Goal: Information Seeking & Learning: Learn about a topic

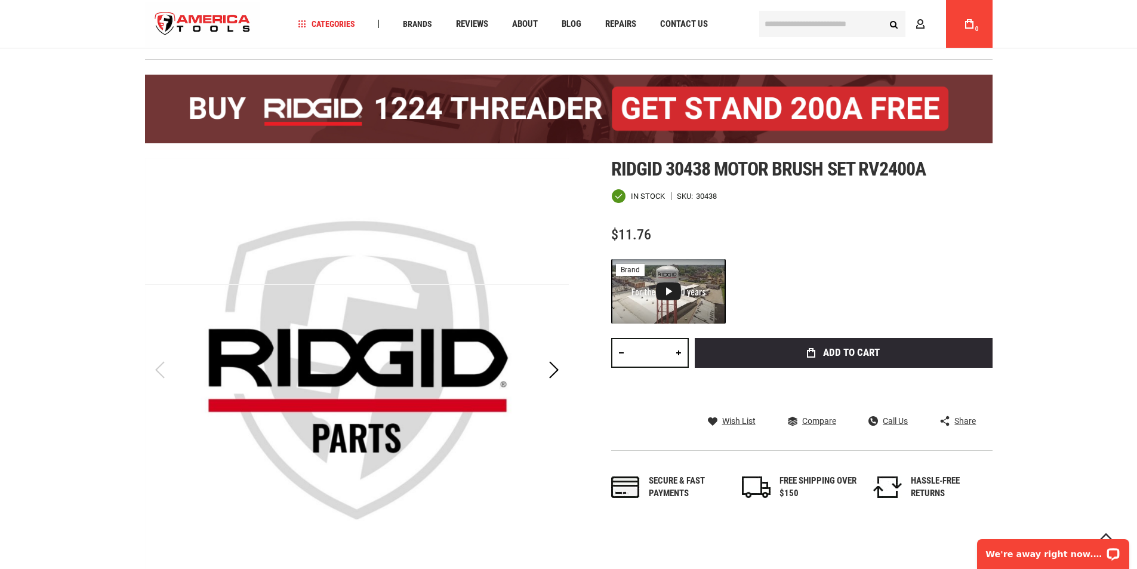
scroll to position [239, 0]
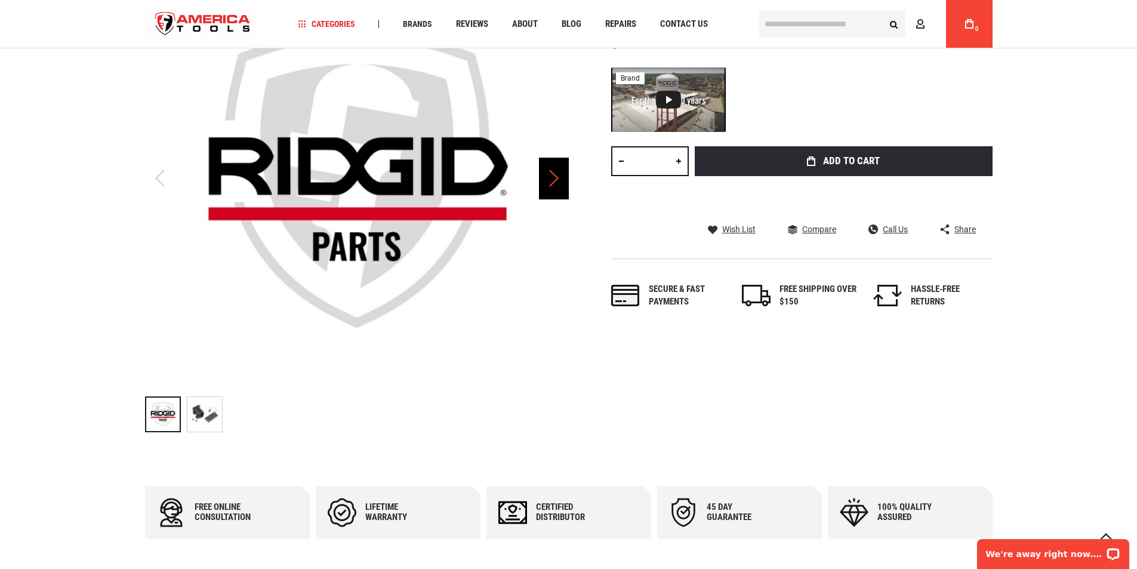
click at [551, 180] on div "Next" at bounding box center [554, 179] width 30 height 42
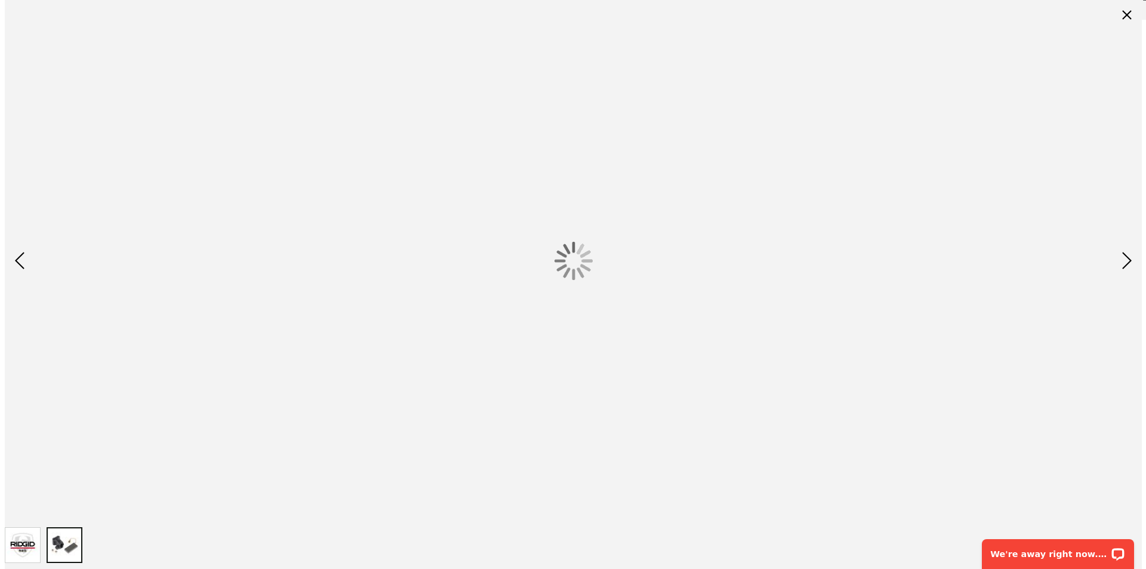
scroll to position [0, 0]
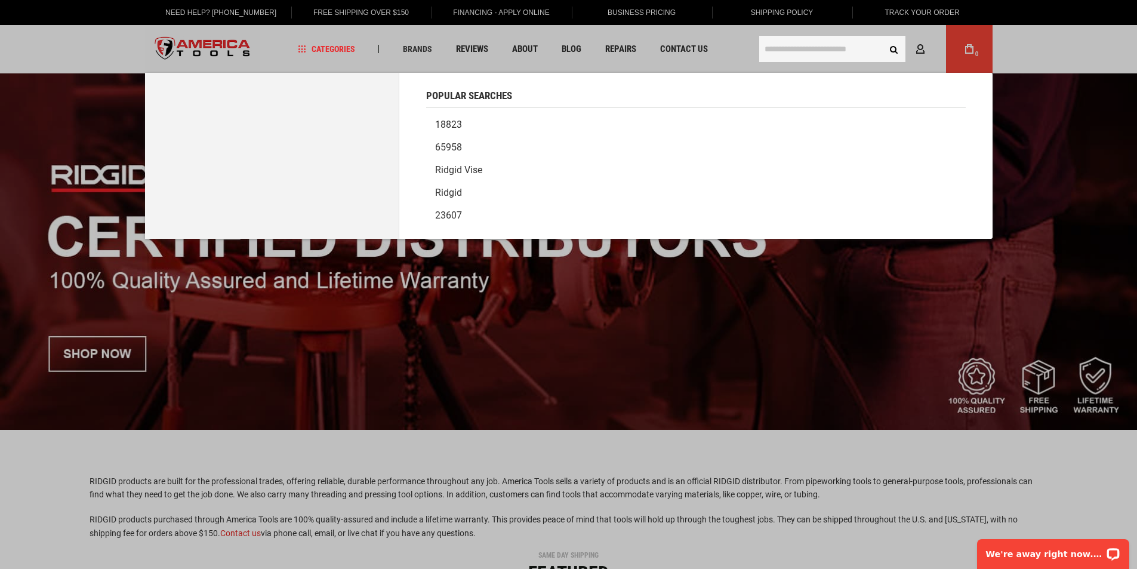
click at [834, 43] on input "text" at bounding box center [832, 49] width 146 height 26
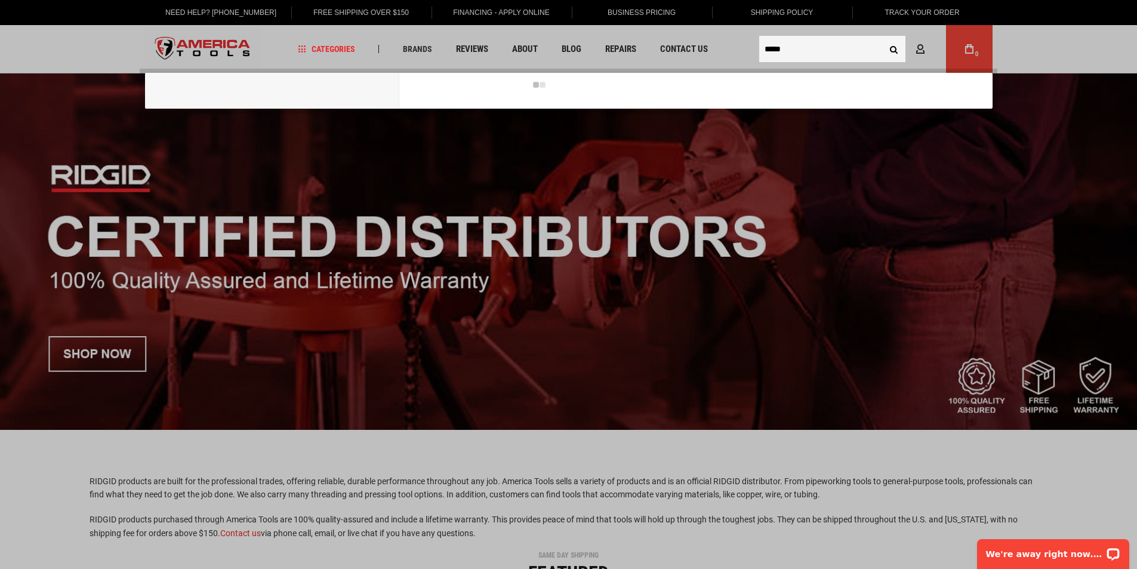
type input "*****"
click at [883, 38] on button "Search" at bounding box center [894, 49] width 23 height 23
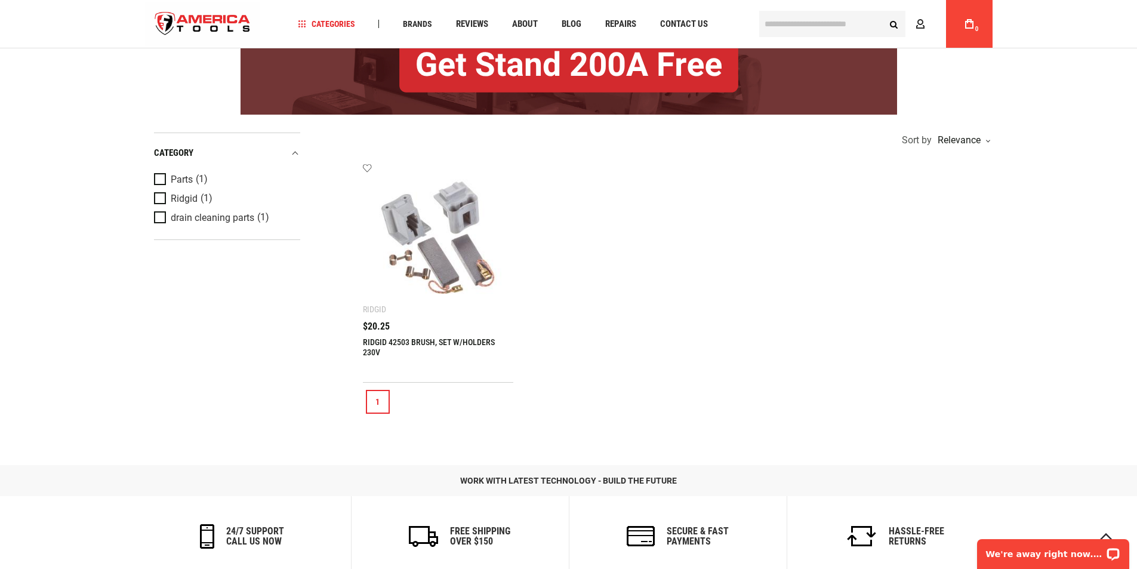
scroll to position [179, 0]
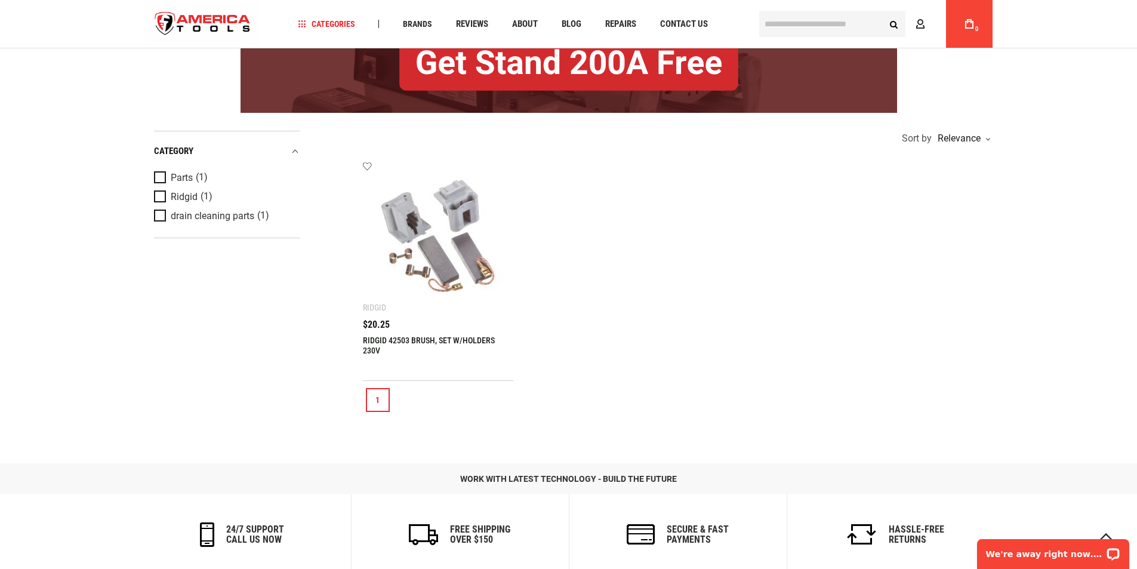
click at [464, 258] on img at bounding box center [438, 236] width 127 height 127
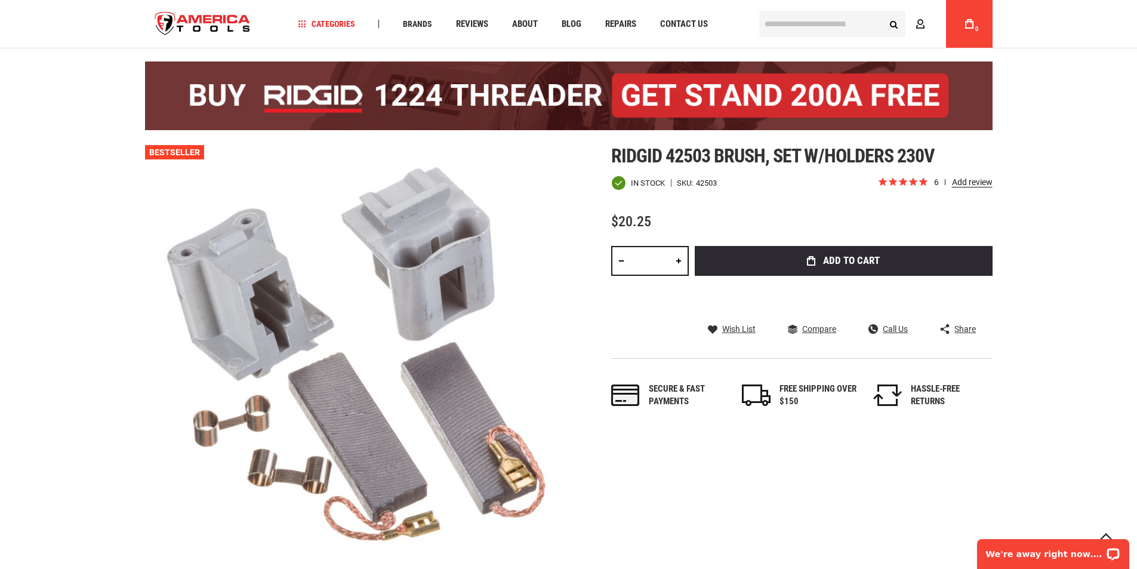
scroll to position [60, 0]
click at [920, 182] on icon "Rated 5.0 out of 5 stars 6 reviews" at bounding box center [923, 183] width 10 height 13
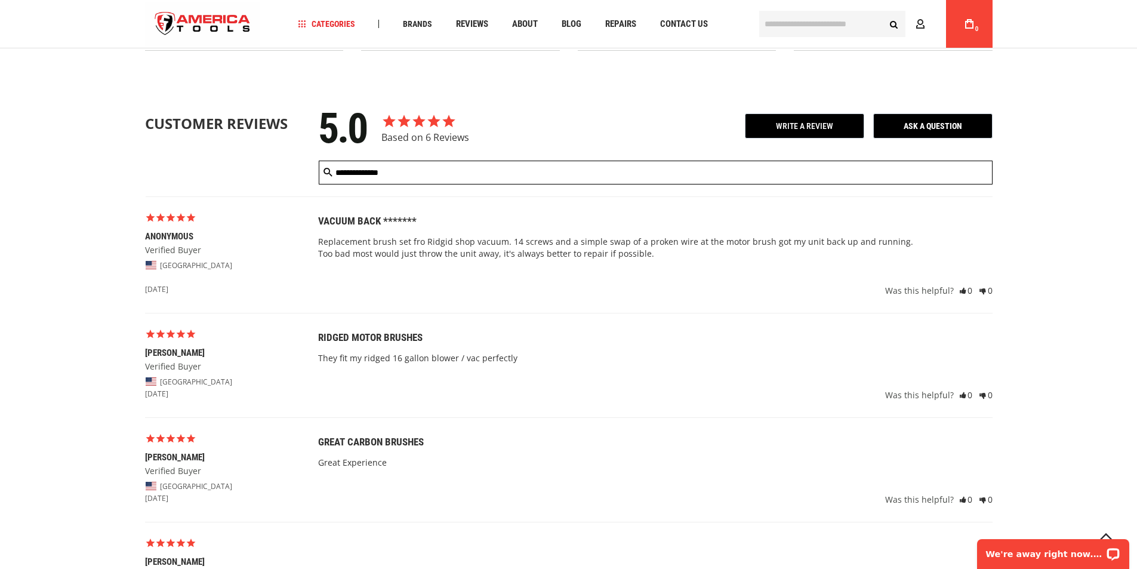
scroll to position [1299, 0]
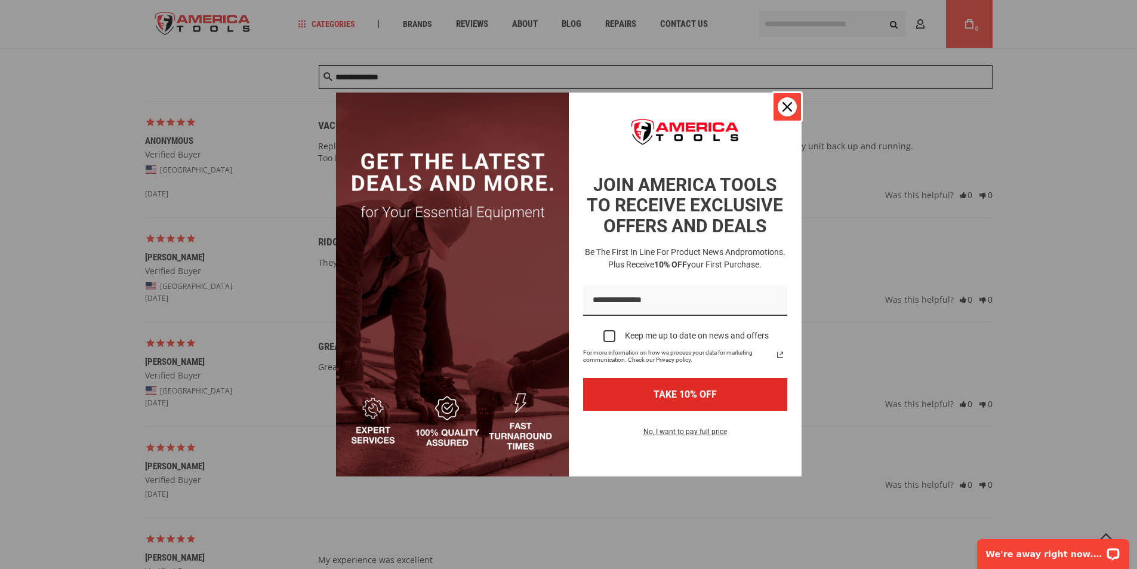
click at [791, 110] on icon "close icon" at bounding box center [787, 107] width 10 height 10
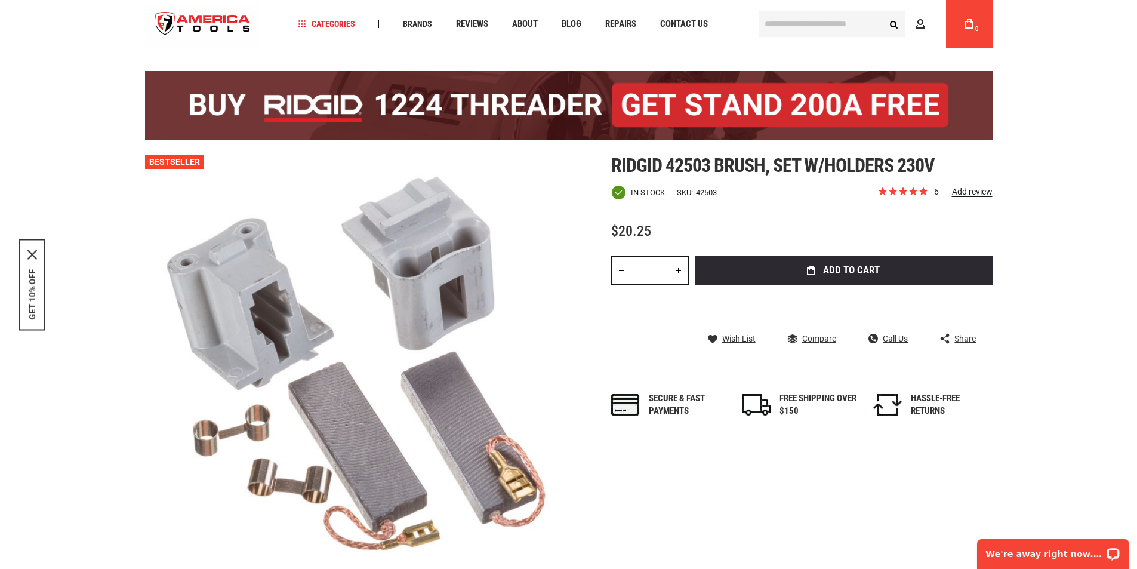
scroll to position [0, 0]
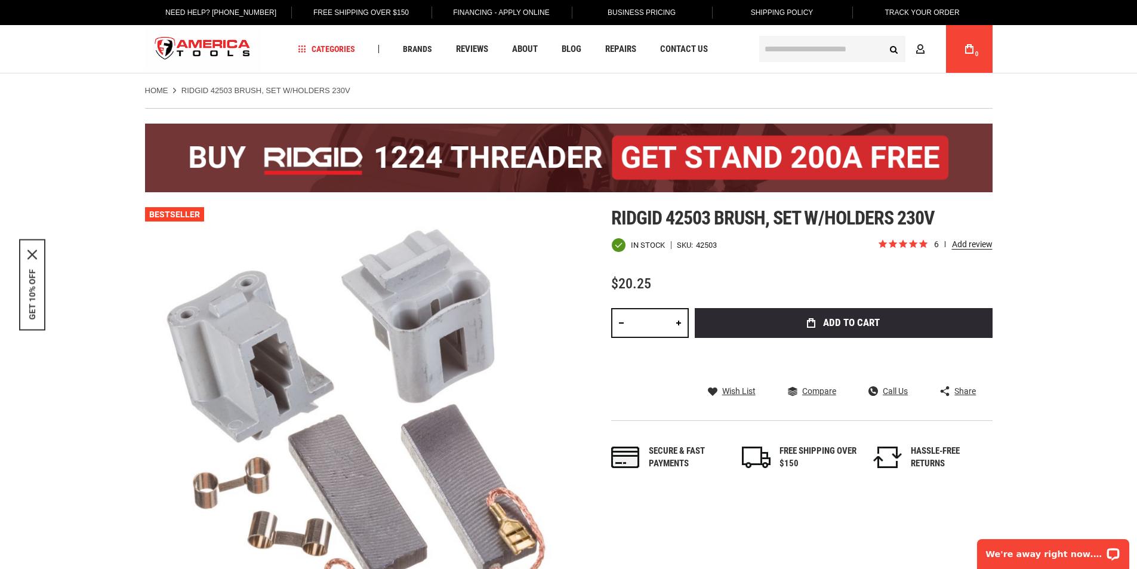
click at [815, 47] on input "text" at bounding box center [832, 49] width 146 height 26
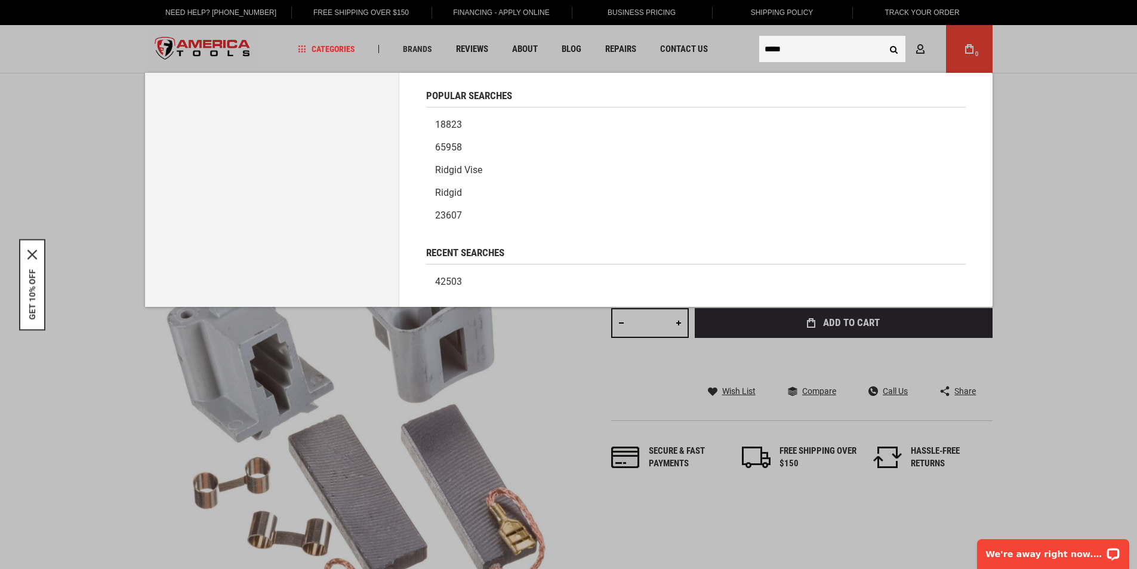
type input "*****"
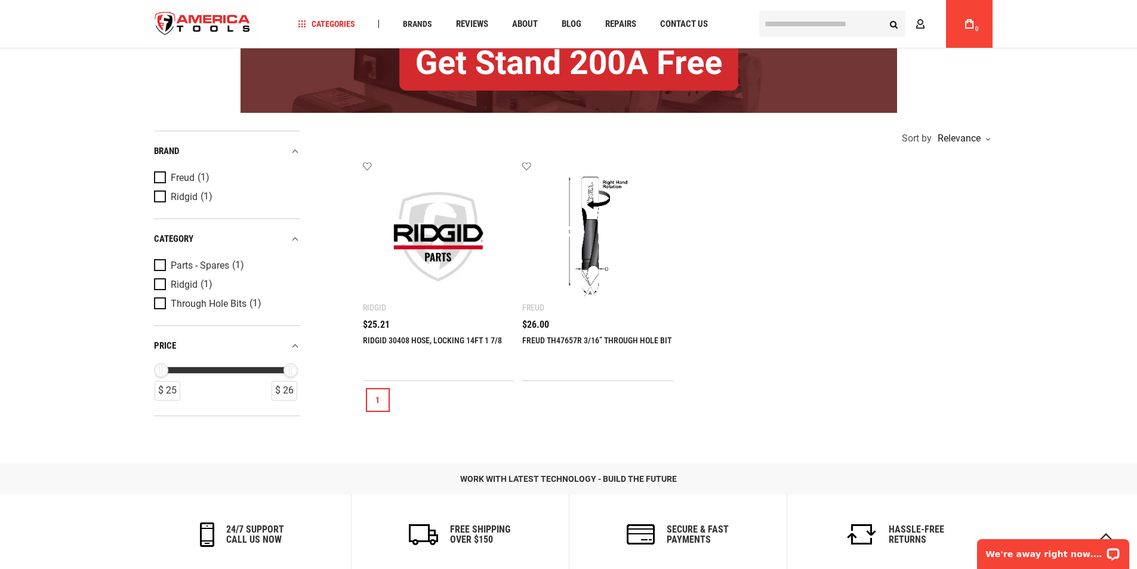
click at [818, 27] on input "text" at bounding box center [832, 24] width 146 height 26
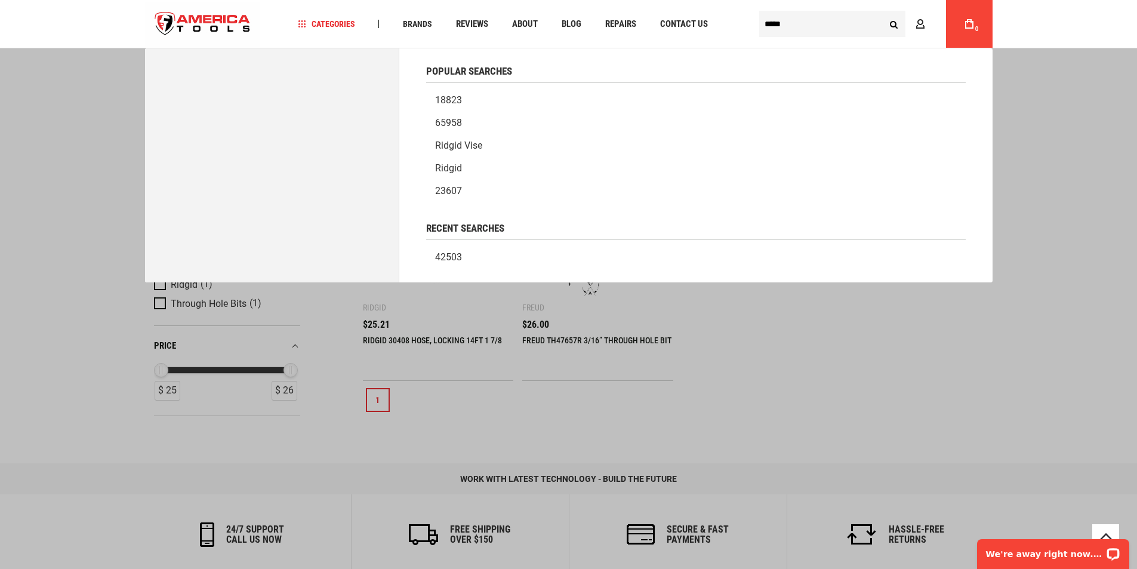
type input "*****"
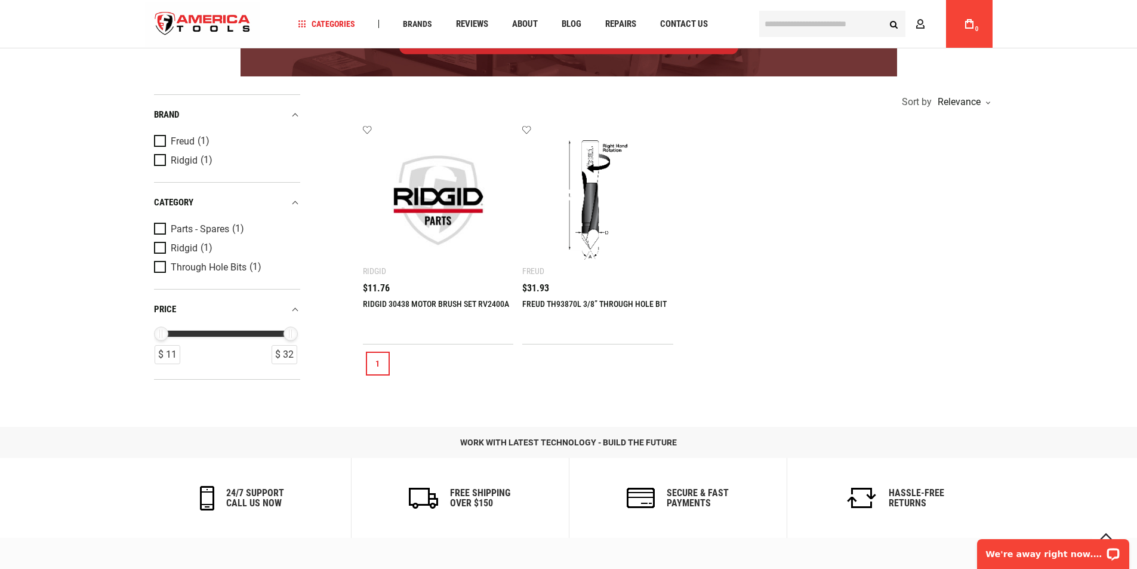
scroll to position [239, 0]
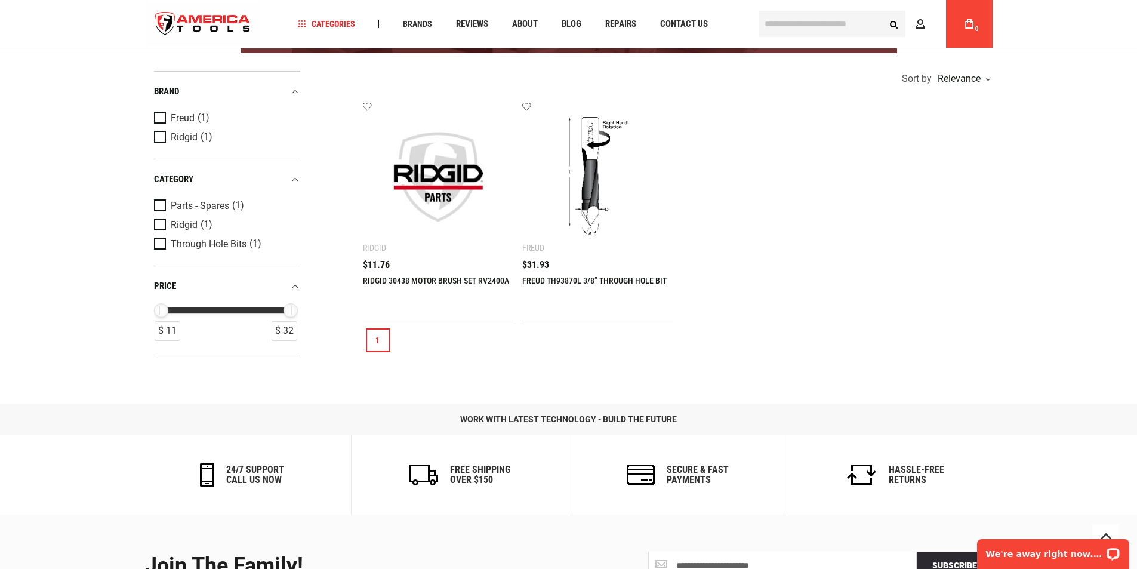
click at [456, 194] on img at bounding box center [438, 176] width 127 height 127
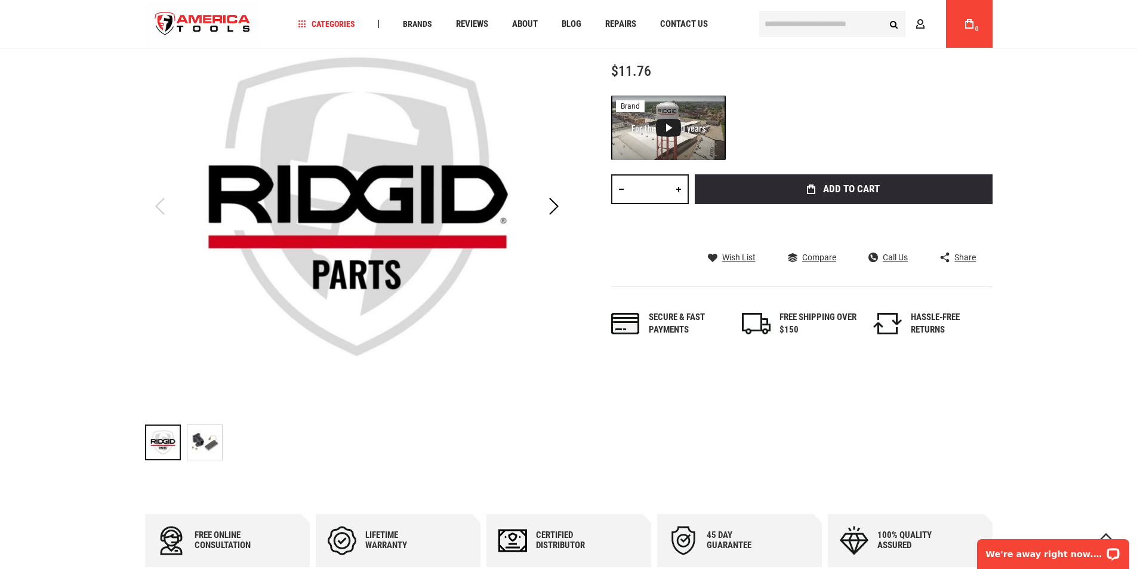
scroll to position [239, 0]
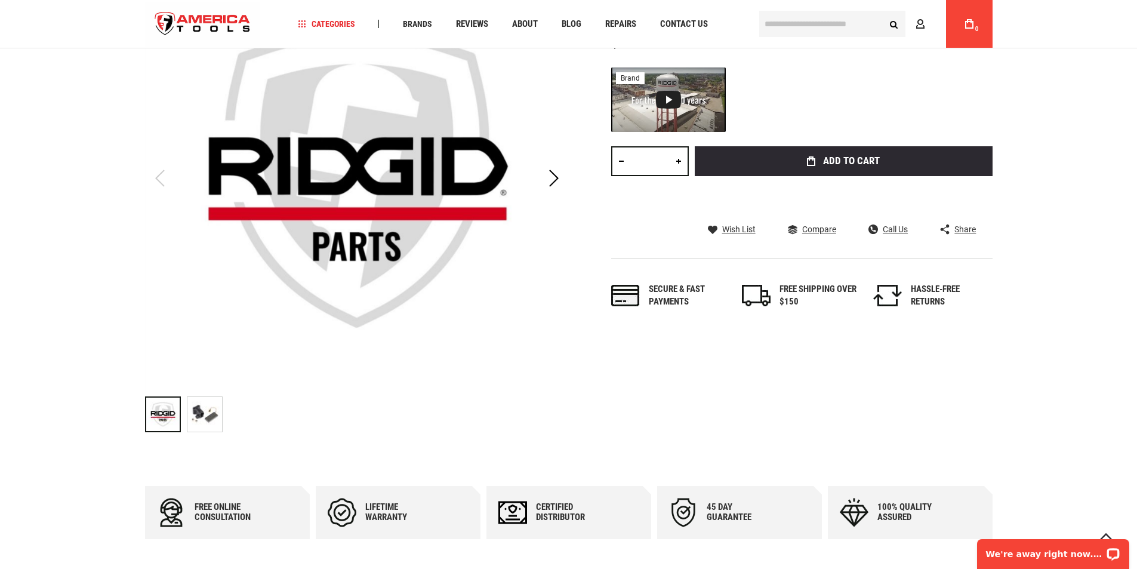
click at [199, 408] on img "RIDGID 30438 MOTOR BRUSH SET RV2400A" at bounding box center [204, 414] width 35 height 35
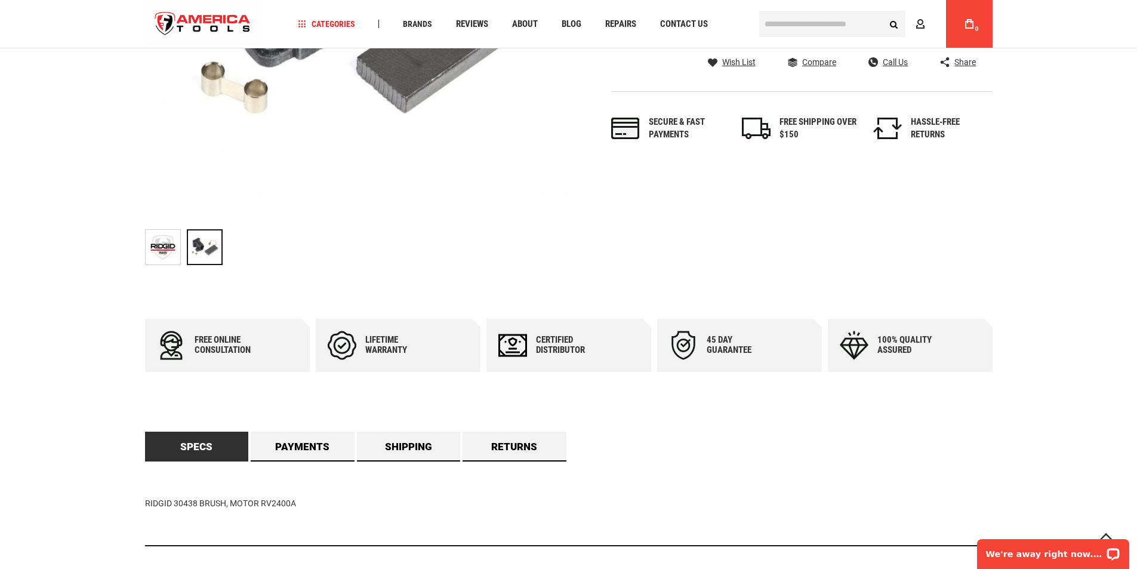
scroll to position [537, 0]
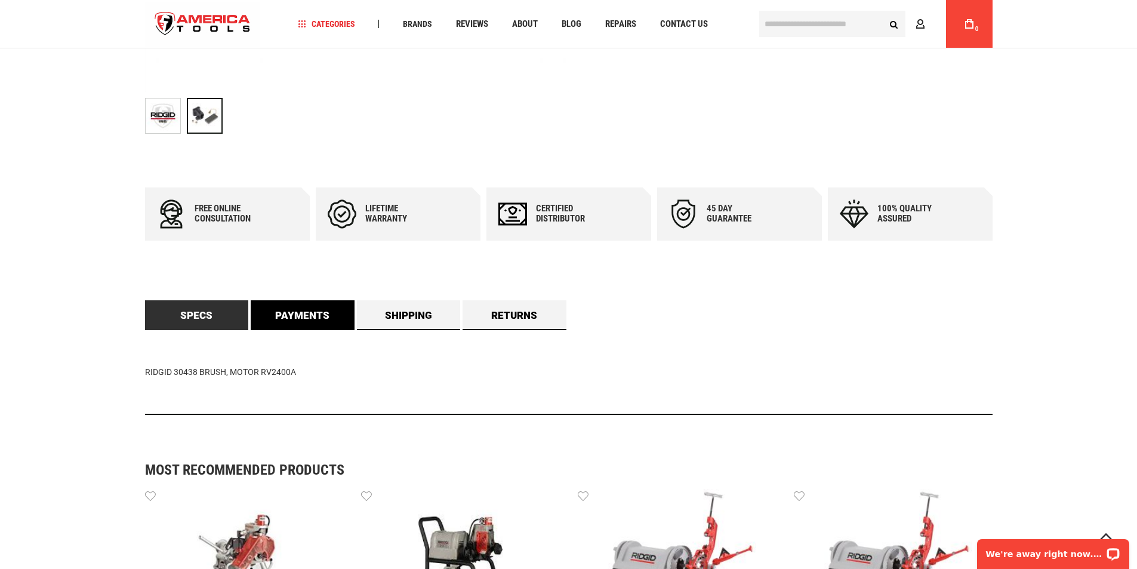
click at [316, 320] on link "Payments" at bounding box center [303, 315] width 104 height 30
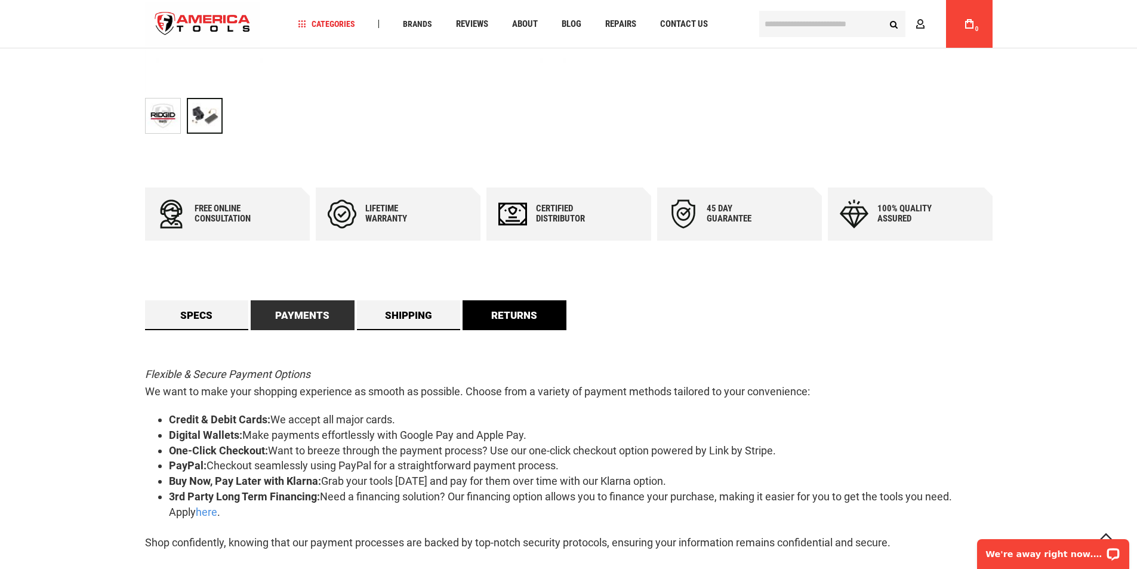
click at [491, 313] on link "Returns" at bounding box center [514, 315] width 104 height 30
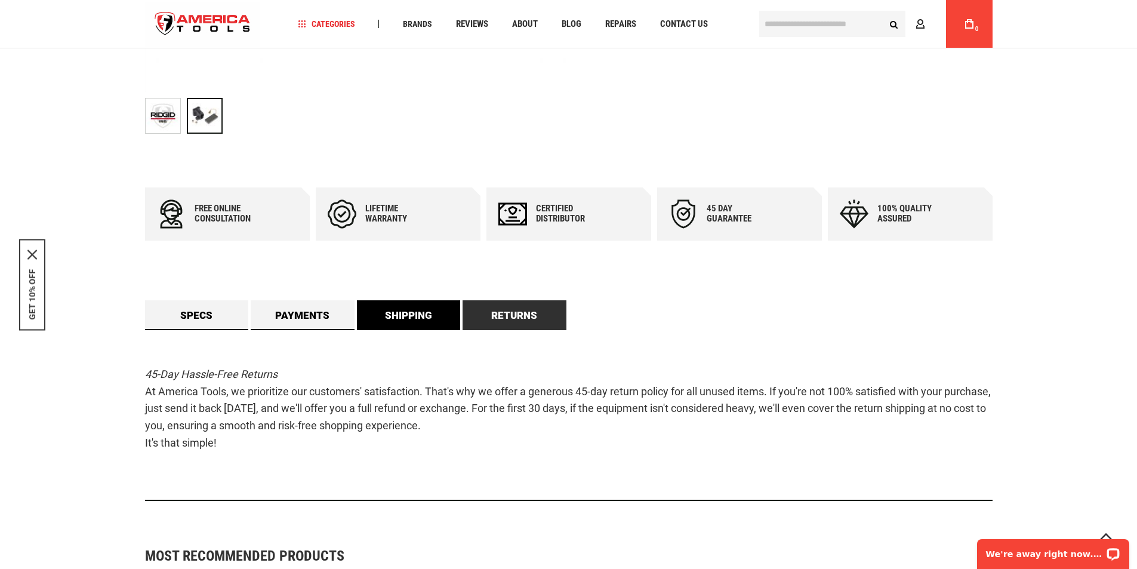
click at [400, 323] on link "Shipping" at bounding box center [409, 315] width 104 height 30
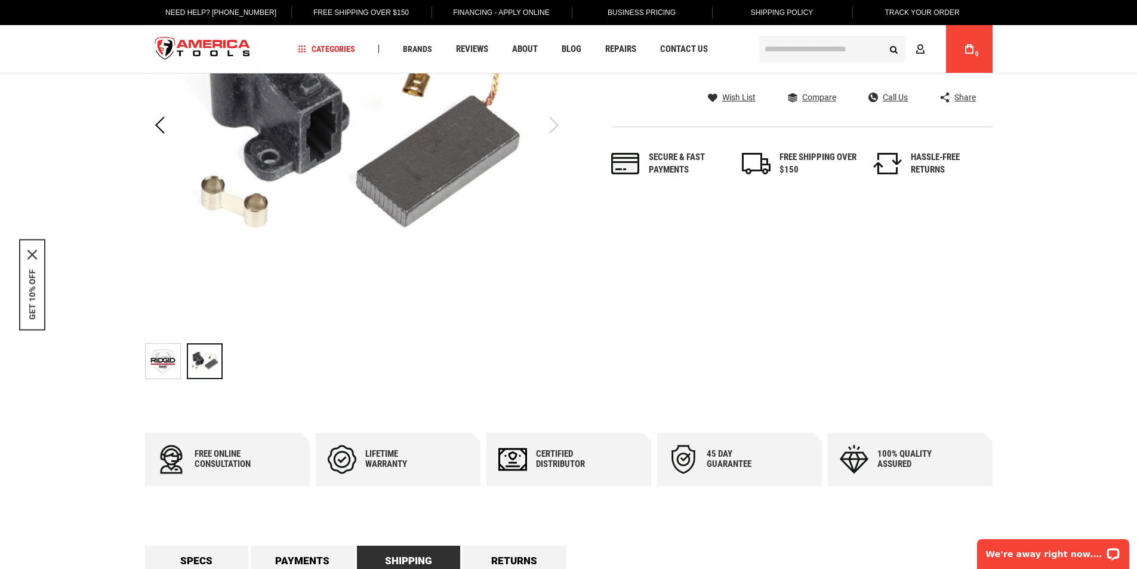
scroll to position [0, 0]
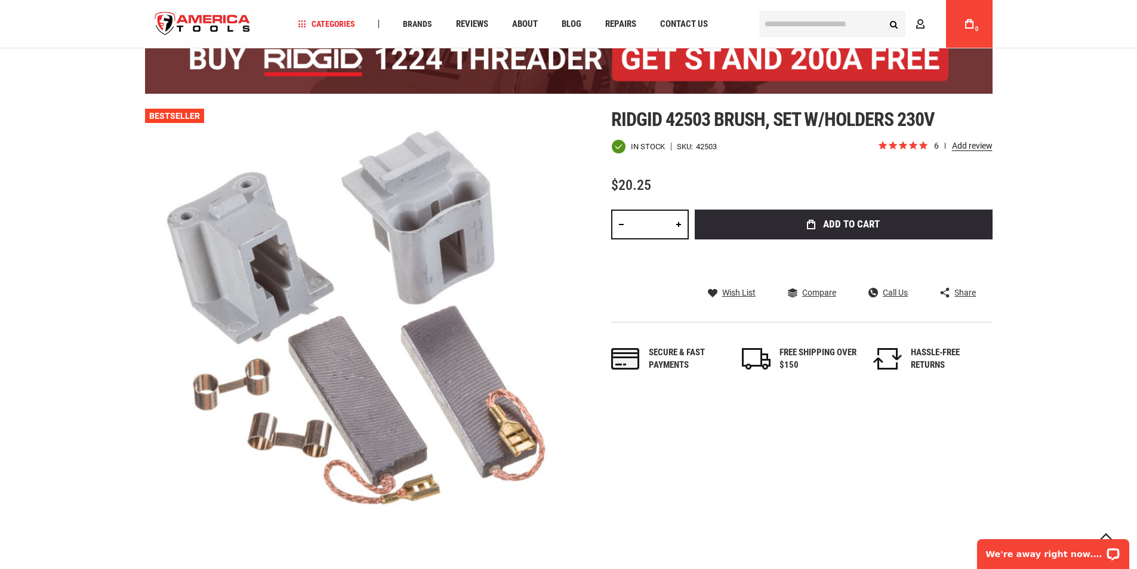
scroll to position [60, 0]
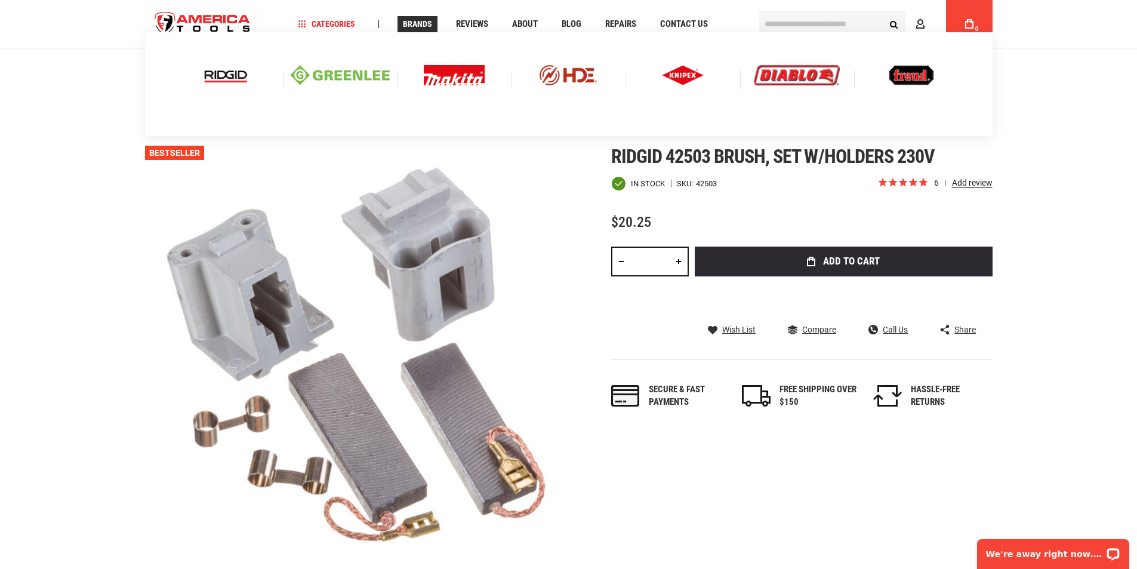
click at [236, 79] on img at bounding box center [226, 75] width 50 height 20
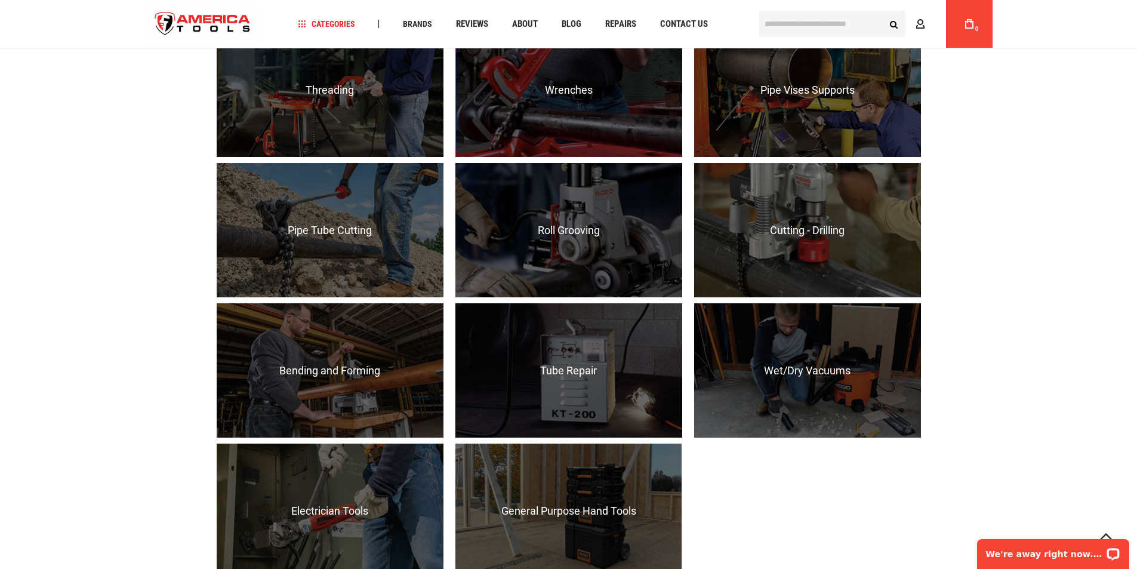
scroll to position [1134, 0]
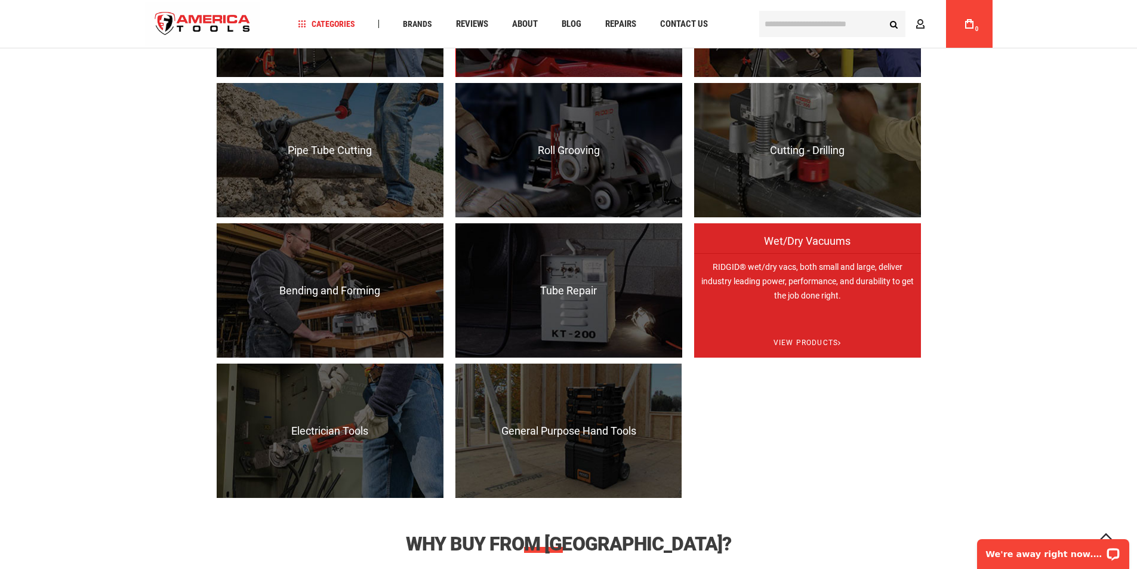
click at [873, 312] on p "RIDGID® wet/dry vacs, both small and large, deliver industry leading power, per…" at bounding box center [807, 320] width 227 height 134
